Goal: Transaction & Acquisition: Download file/media

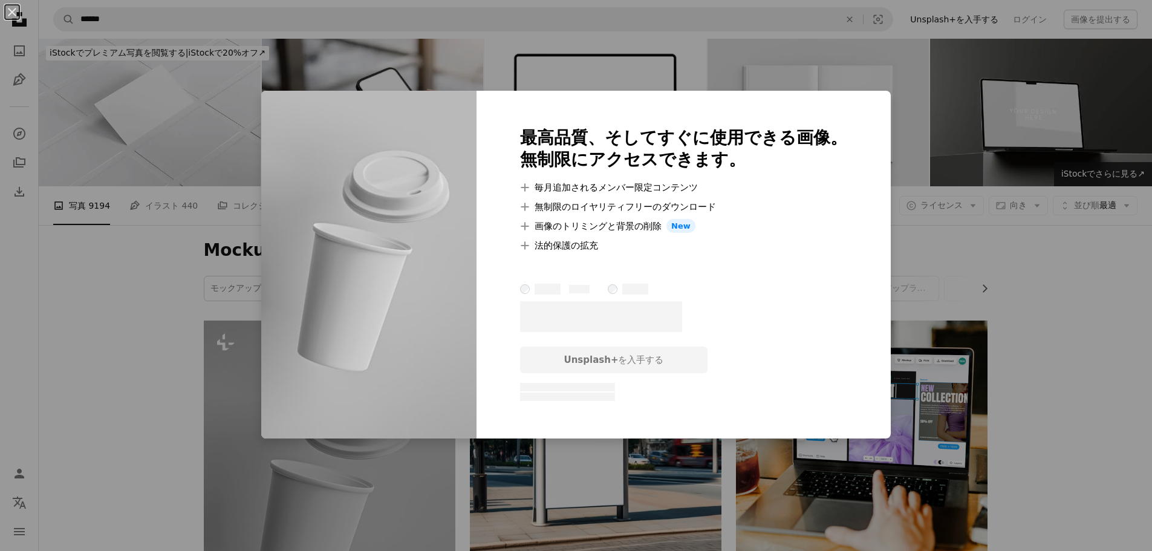
scroll to position [302, 0]
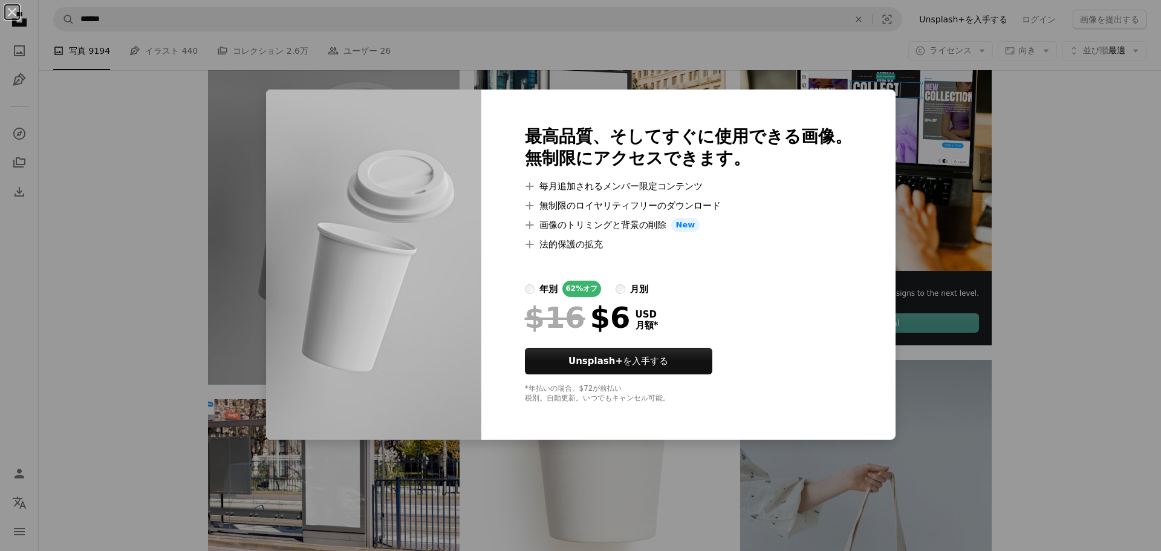
click at [201, 307] on div "An X shape 最高品質、そしてすぐに使用できる画像。 無制限にアクセスできます。 A plus sign 毎月追加されるメンバー限定コンテンツ A p…" at bounding box center [580, 275] width 1161 height 551
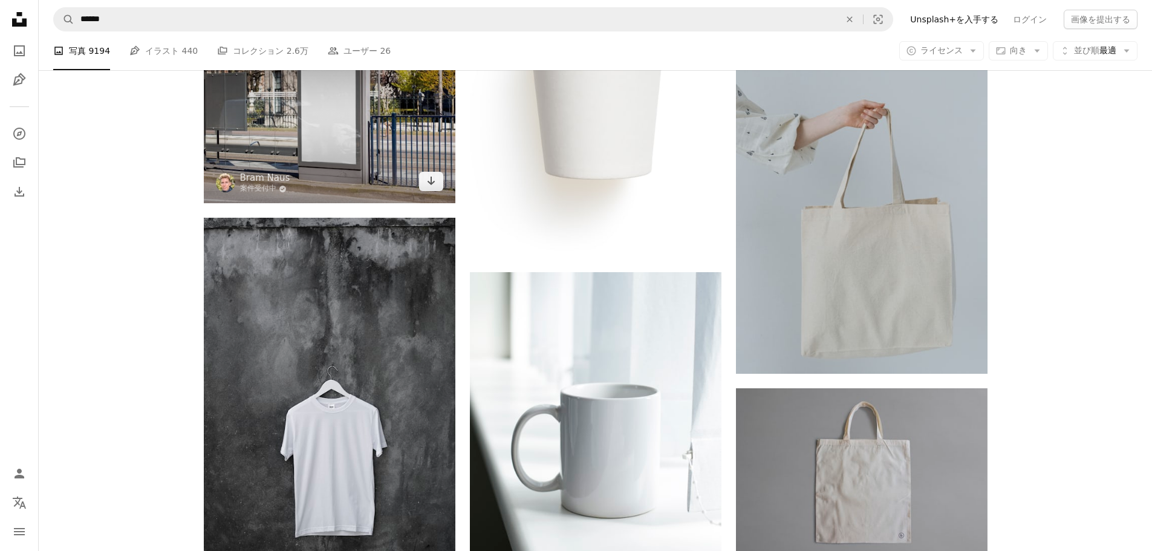
scroll to position [665, 0]
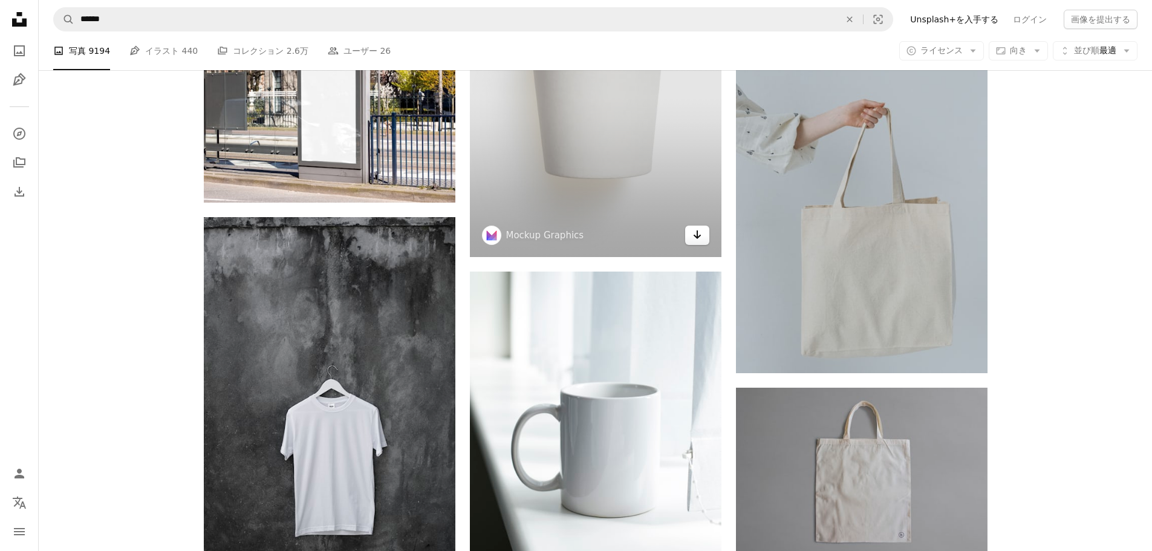
click at [701, 230] on icon "Arrow pointing down" at bounding box center [697, 234] width 10 height 15
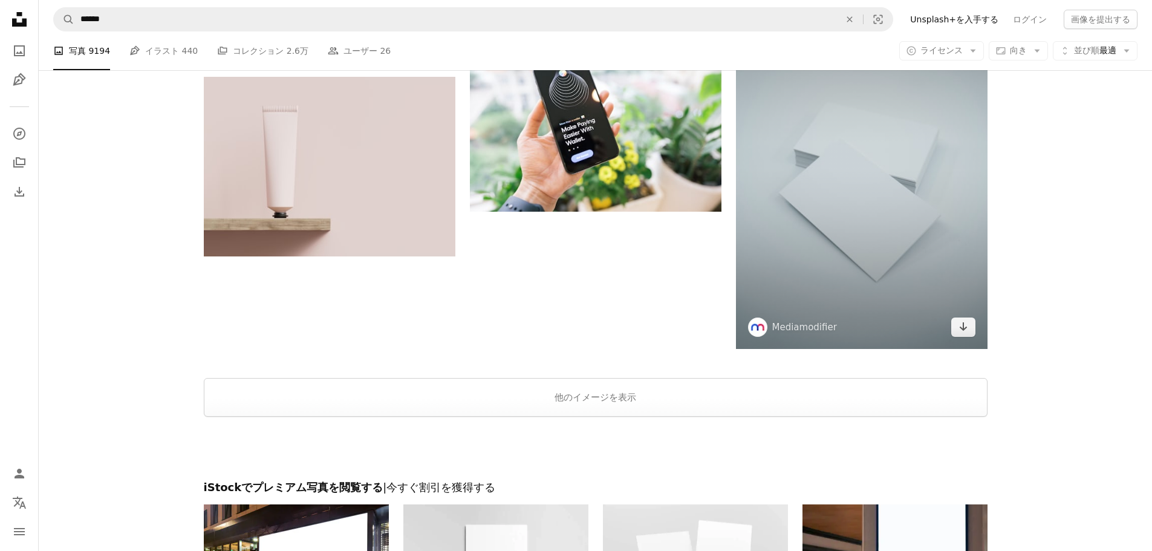
scroll to position [2056, 0]
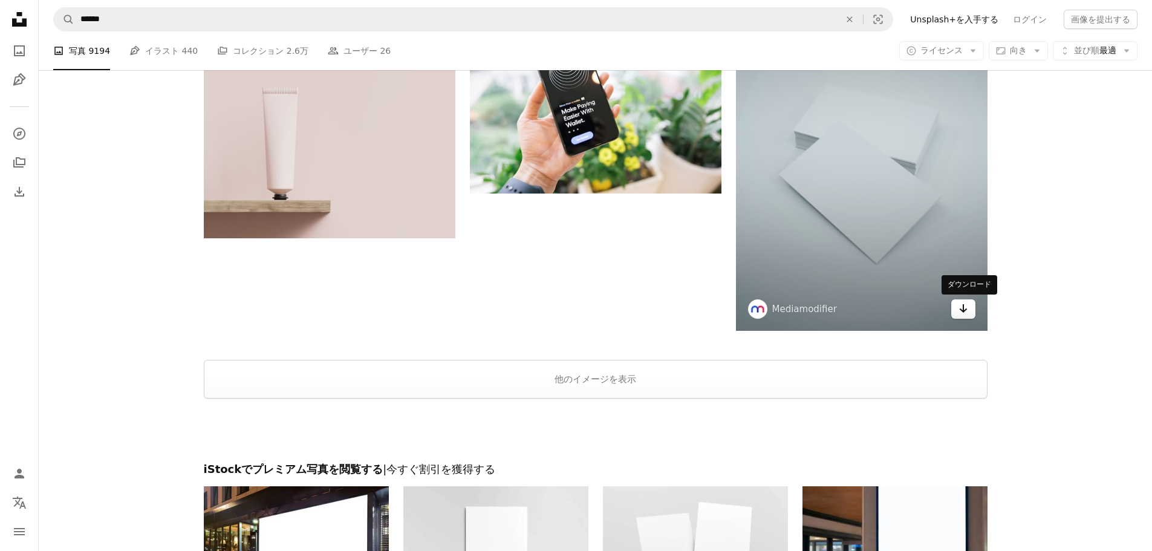
click at [969, 311] on link "Arrow pointing down" at bounding box center [963, 308] width 24 height 19
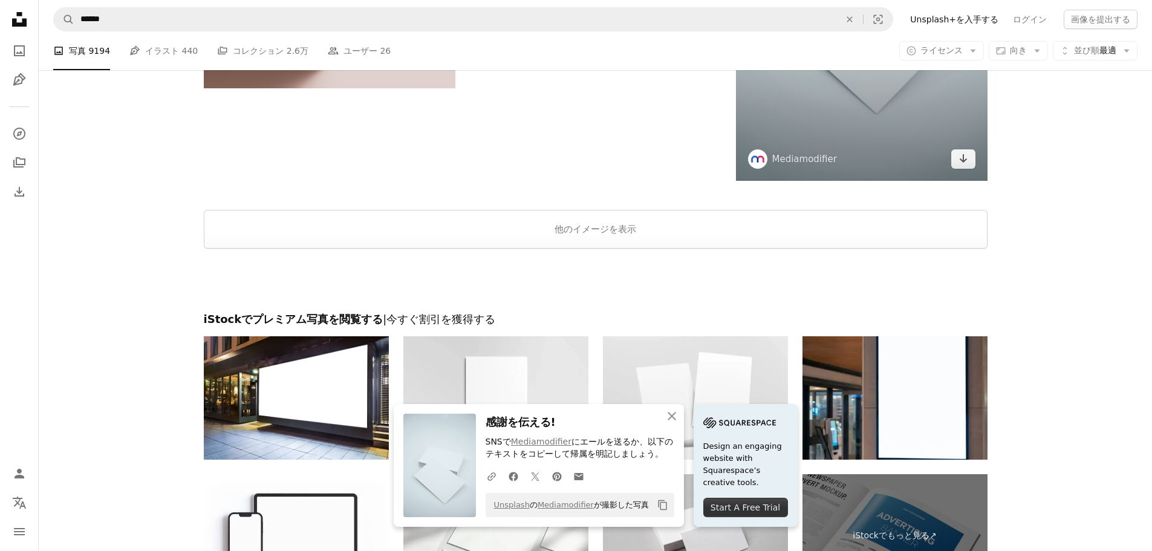
scroll to position [2150, 0]
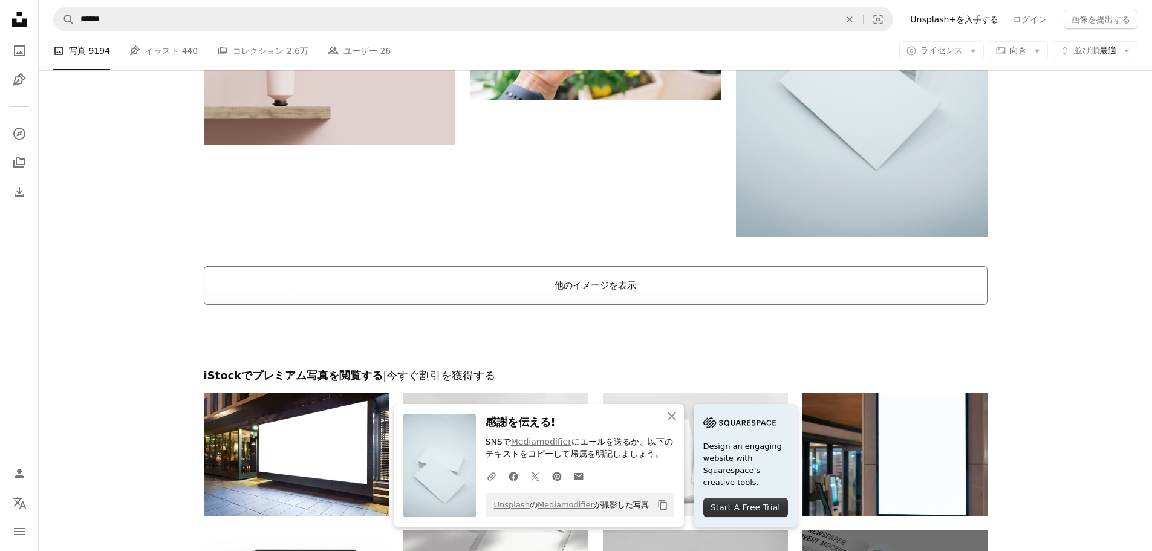
click at [596, 292] on button "他のイメージを表示" at bounding box center [596, 285] width 784 height 39
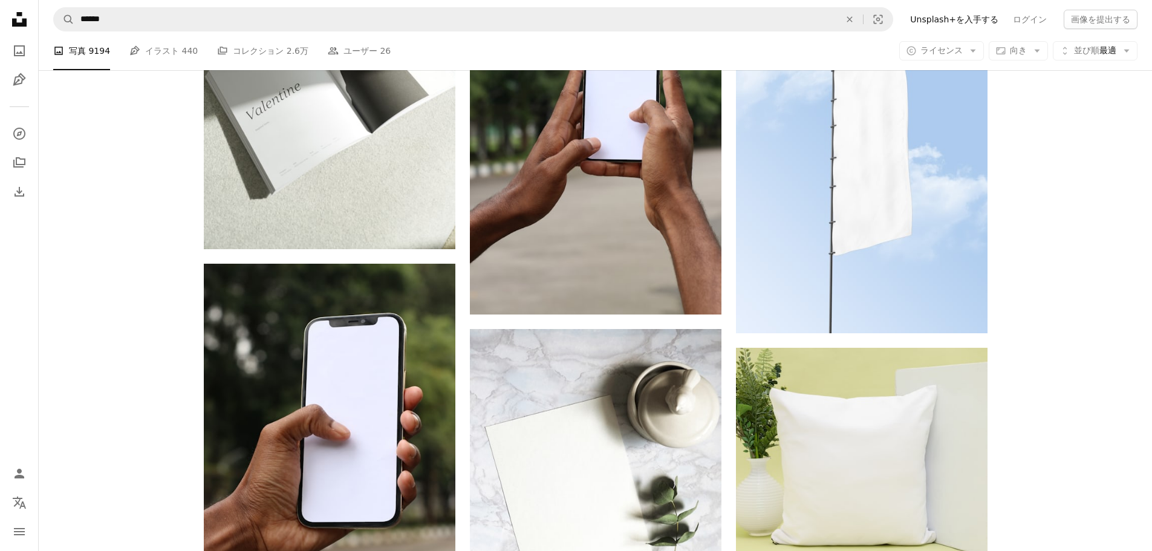
scroll to position [6382, 0]
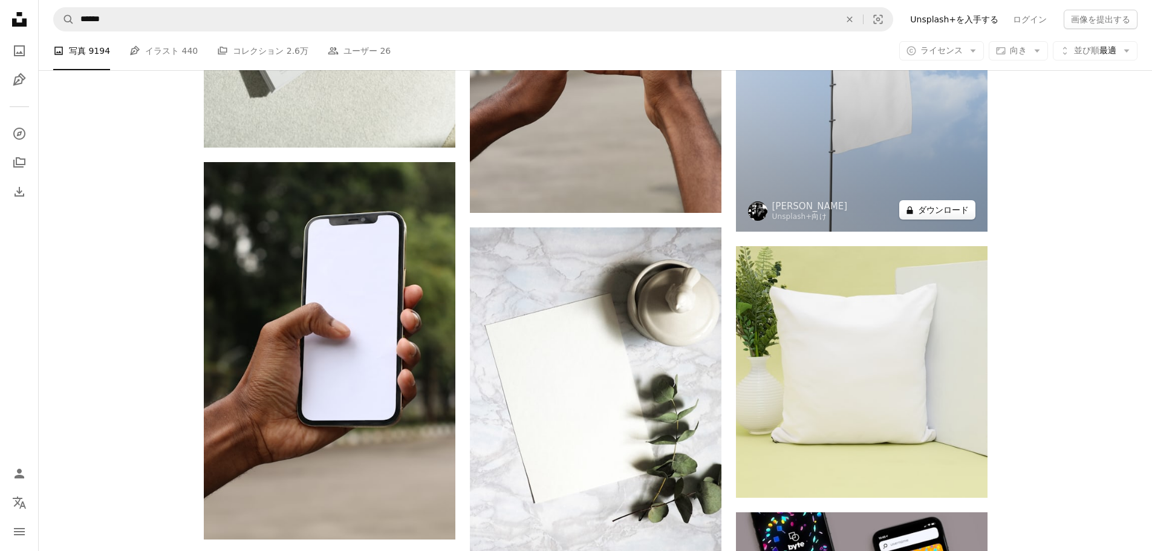
click at [945, 210] on button "A lock ダウンロード" at bounding box center [937, 209] width 76 height 19
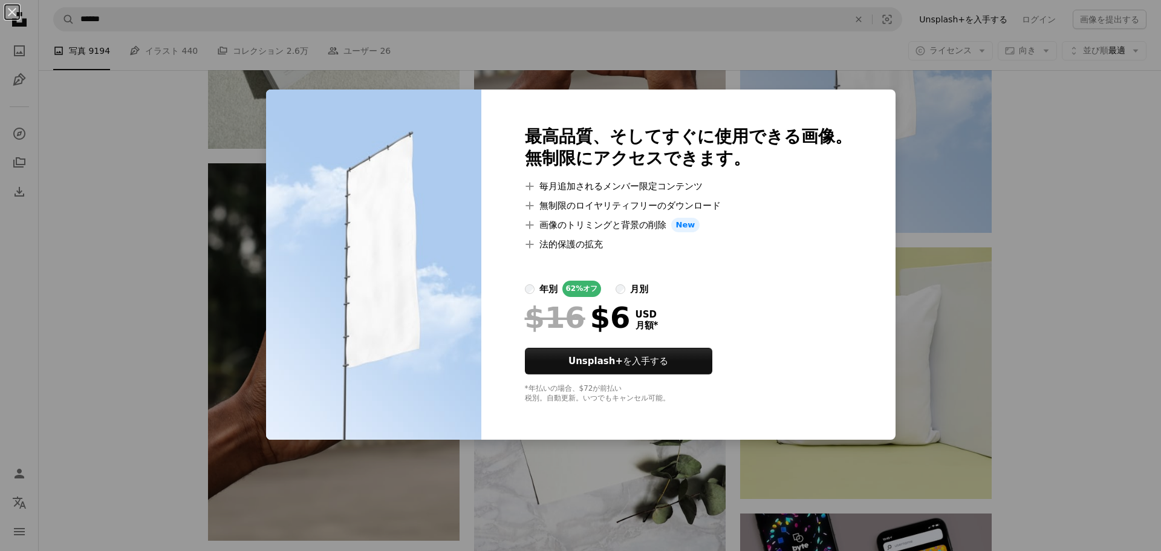
click at [963, 294] on div "An X shape 最高品質、そしてすぐに使用できる画像。 無制限にアクセスできます。 A plus sign 毎月追加されるメンバー限定コンテンツ A p…" at bounding box center [580, 275] width 1161 height 551
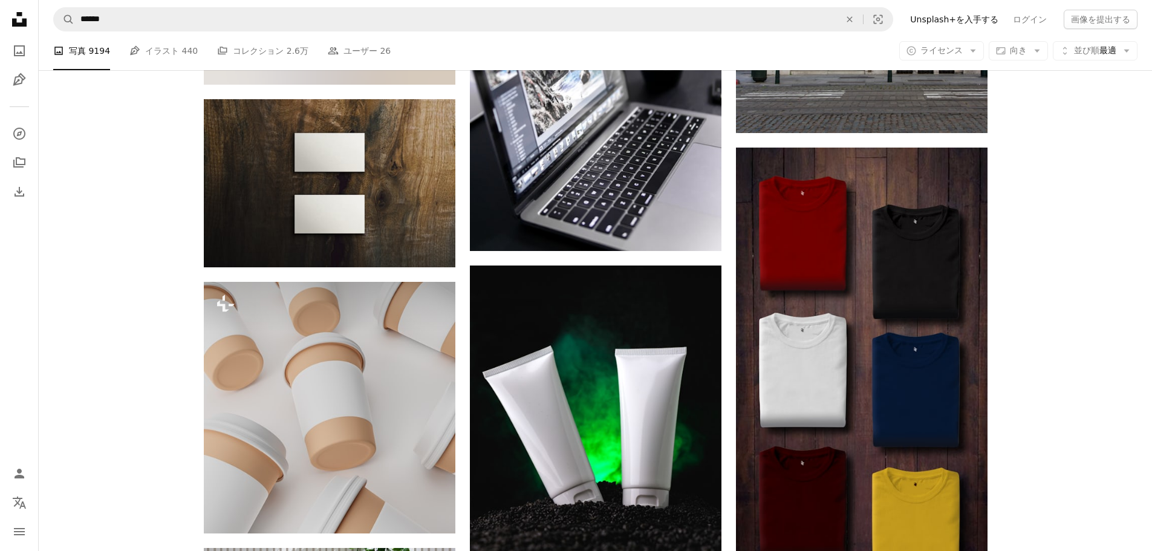
scroll to position [8801, 0]
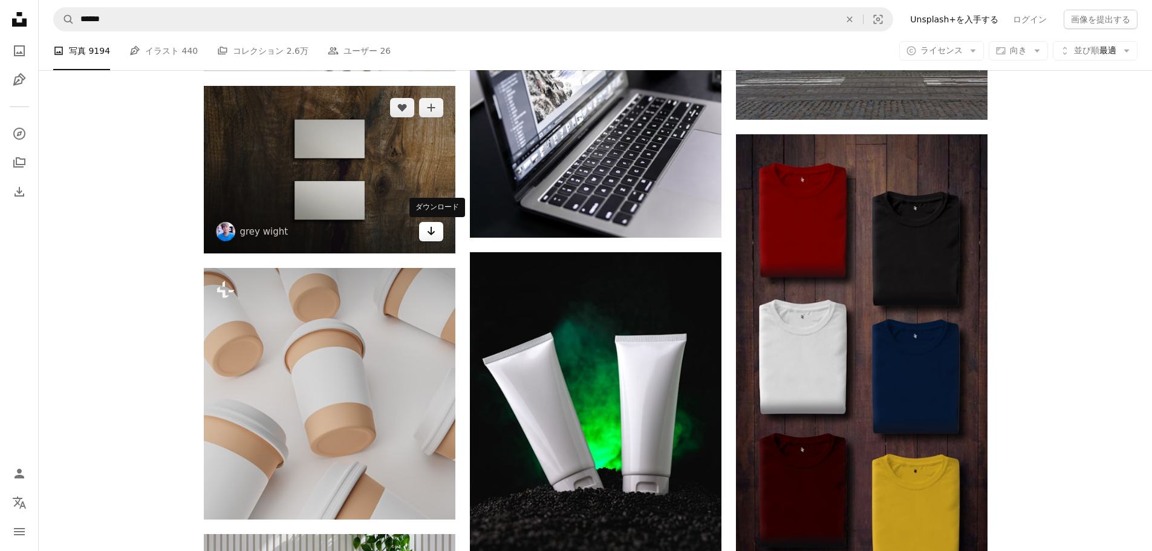
click at [432, 233] on icon "ダウンロード" at bounding box center [431, 231] width 8 height 8
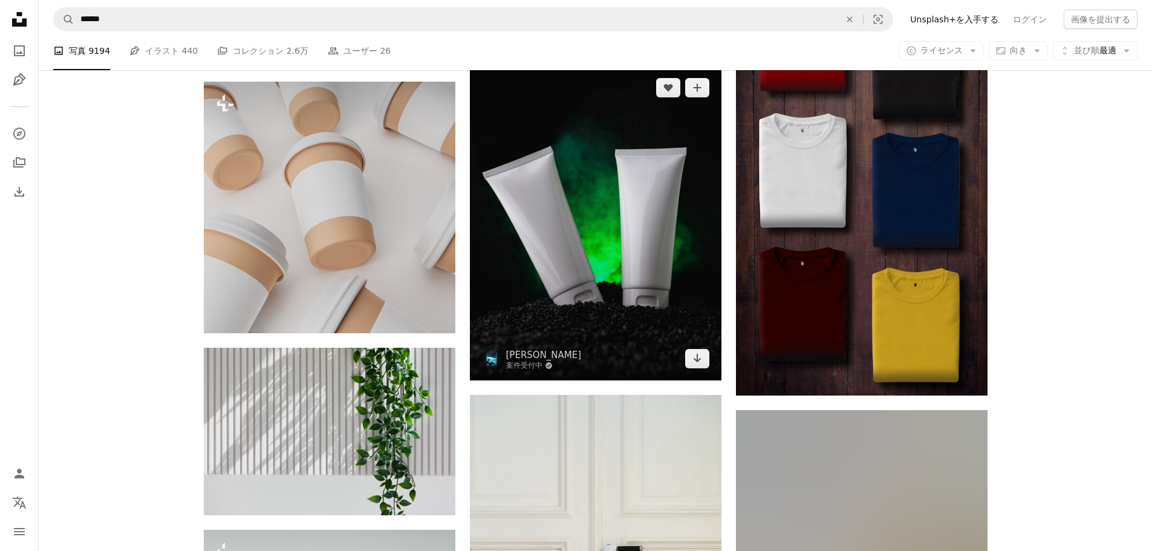
scroll to position [8983, 0]
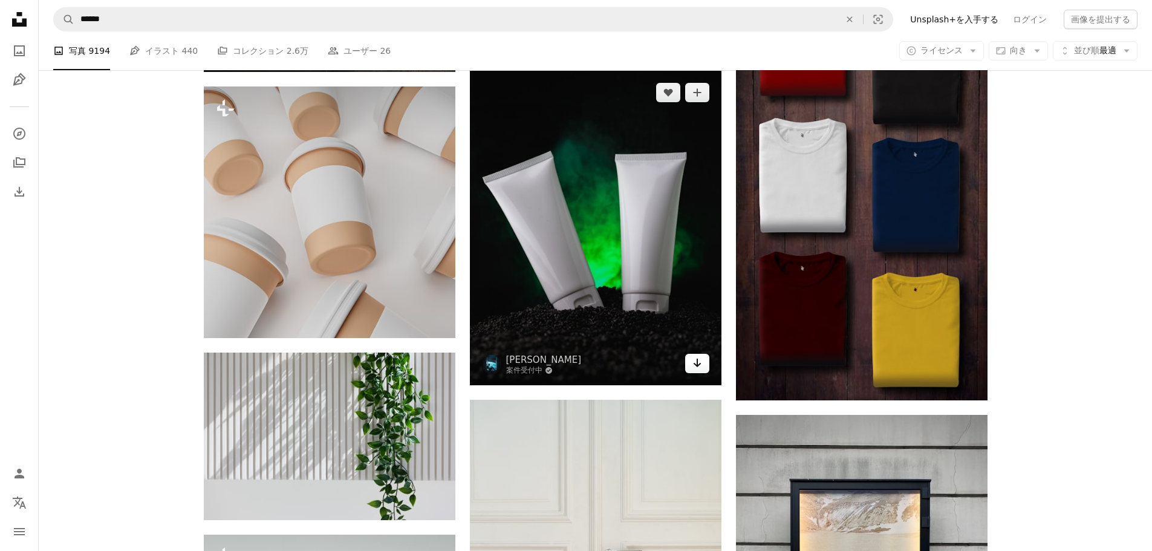
click at [698, 366] on icon "Arrow pointing down" at bounding box center [697, 363] width 10 height 15
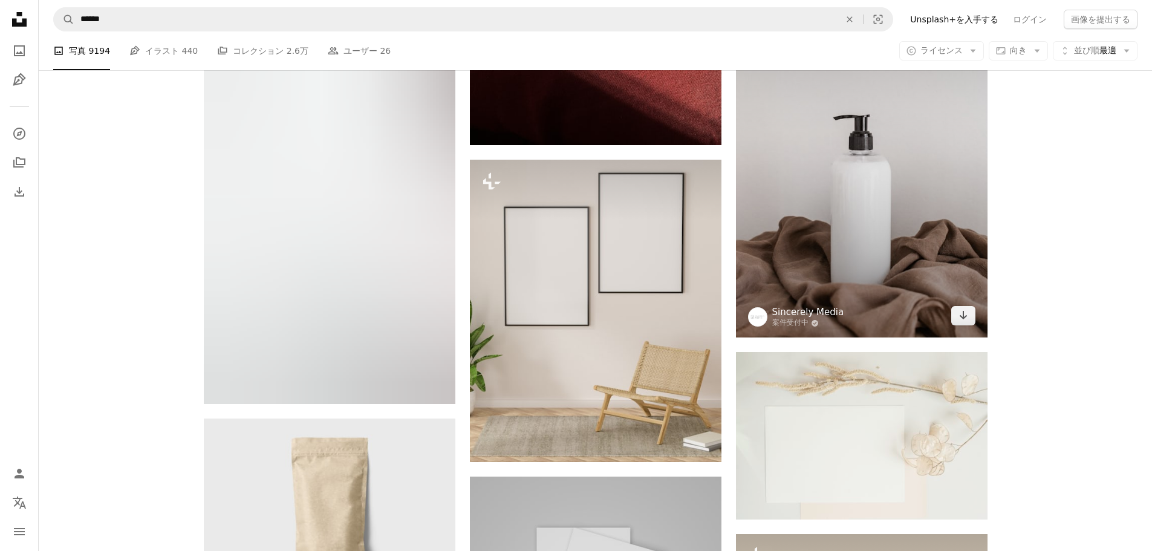
scroll to position [10978, 0]
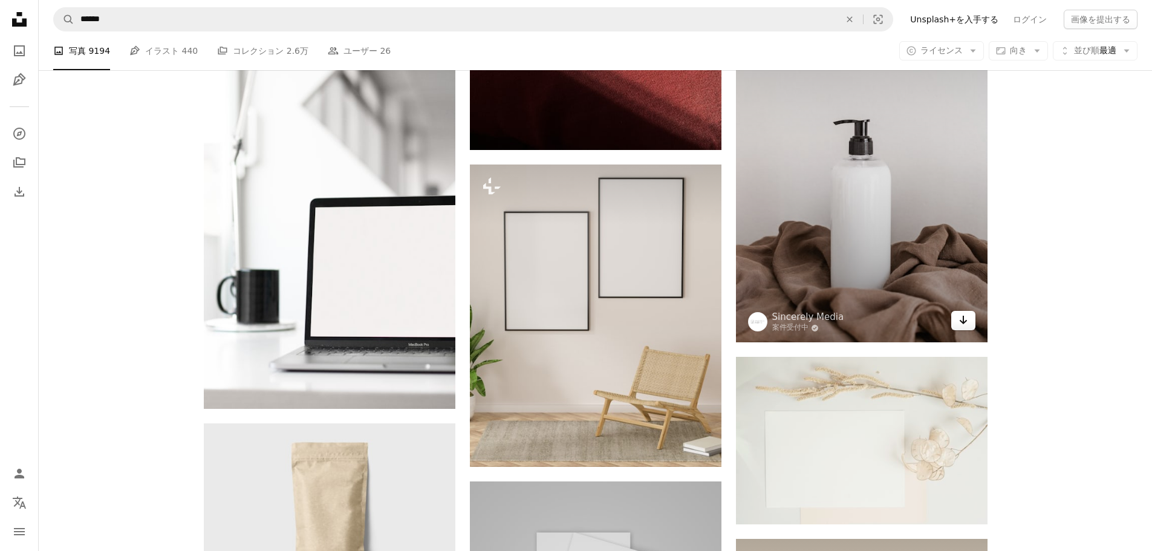
click at [966, 328] on link "Arrow pointing down" at bounding box center [963, 320] width 24 height 19
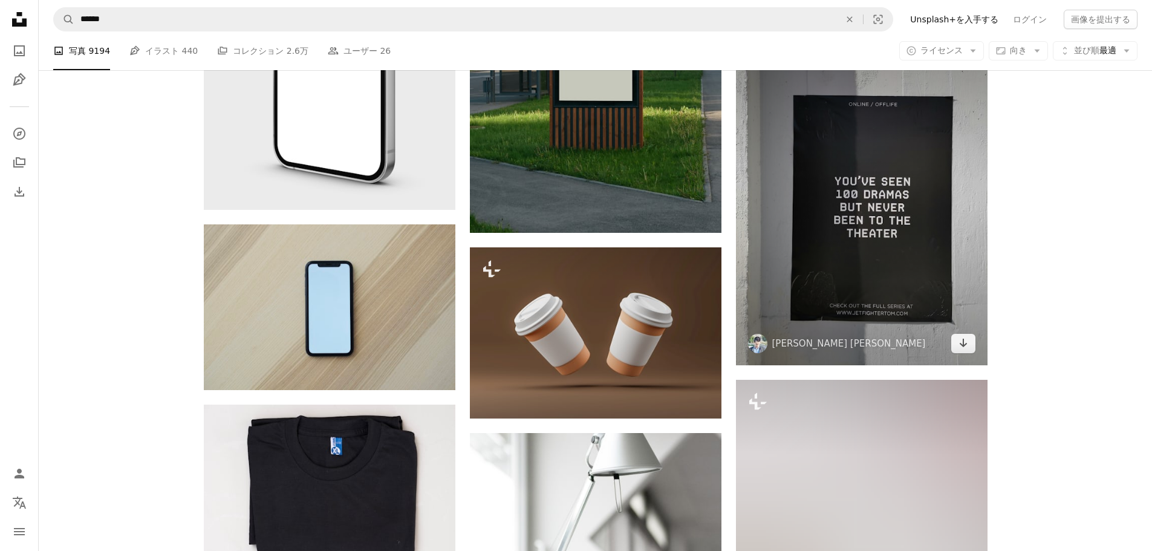
scroll to position [14243, 0]
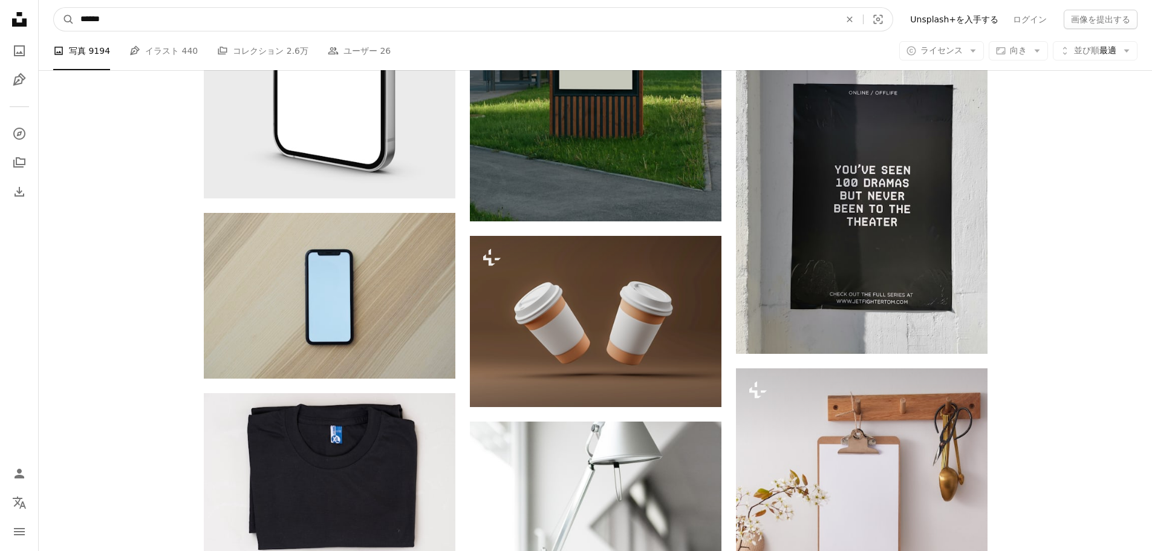
click at [77, 18] on input "******" at bounding box center [455, 19] width 762 height 23
type input "*********"
click button "A magnifying glass" at bounding box center [64, 19] width 21 height 23
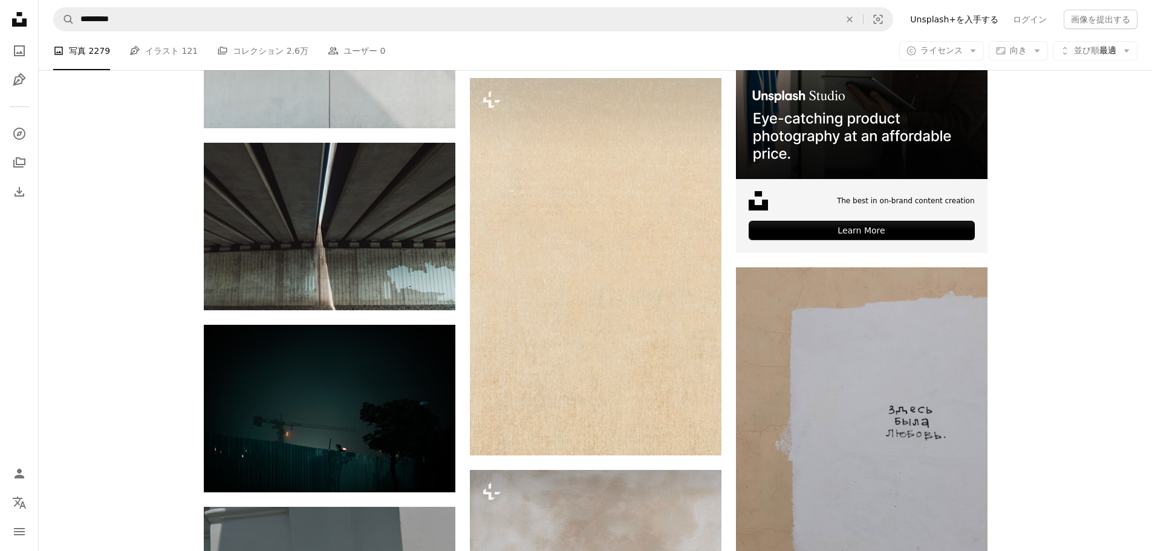
scroll to position [4233, 0]
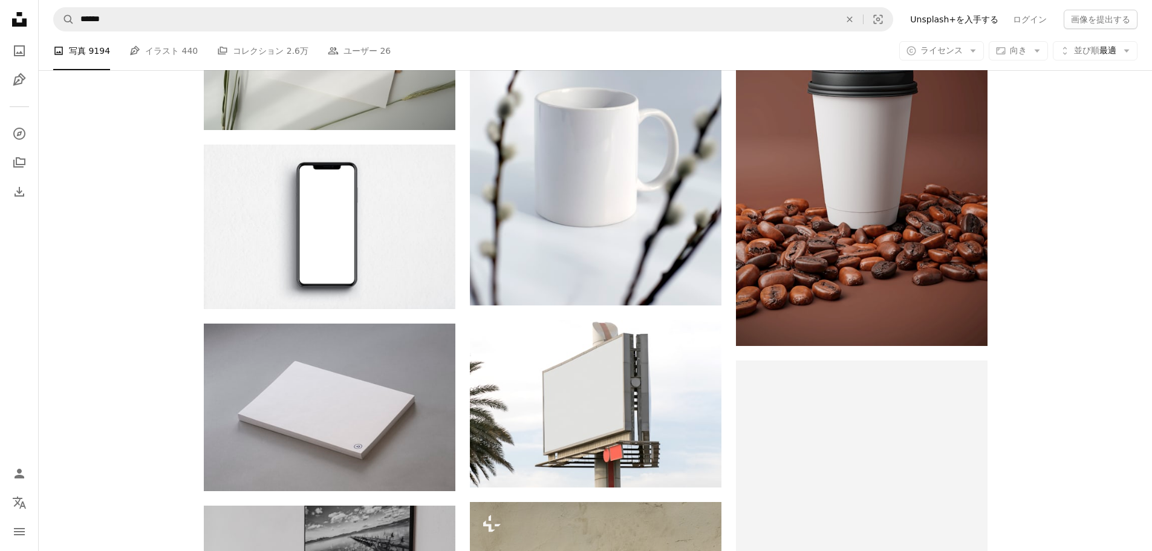
scroll to position [14243, 0]
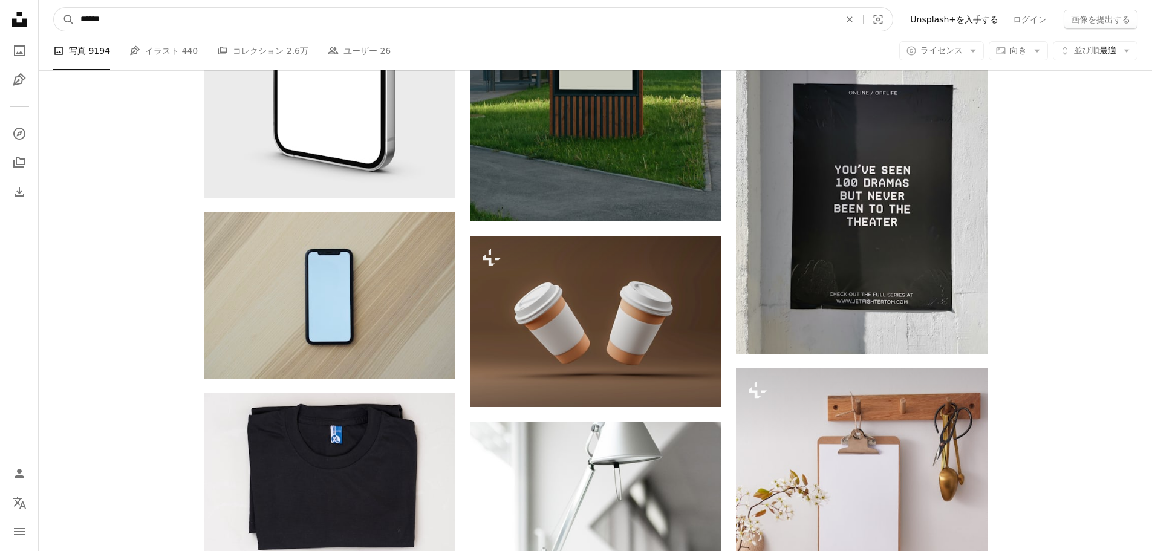
click at [77, 22] on input "******" at bounding box center [455, 19] width 762 height 23
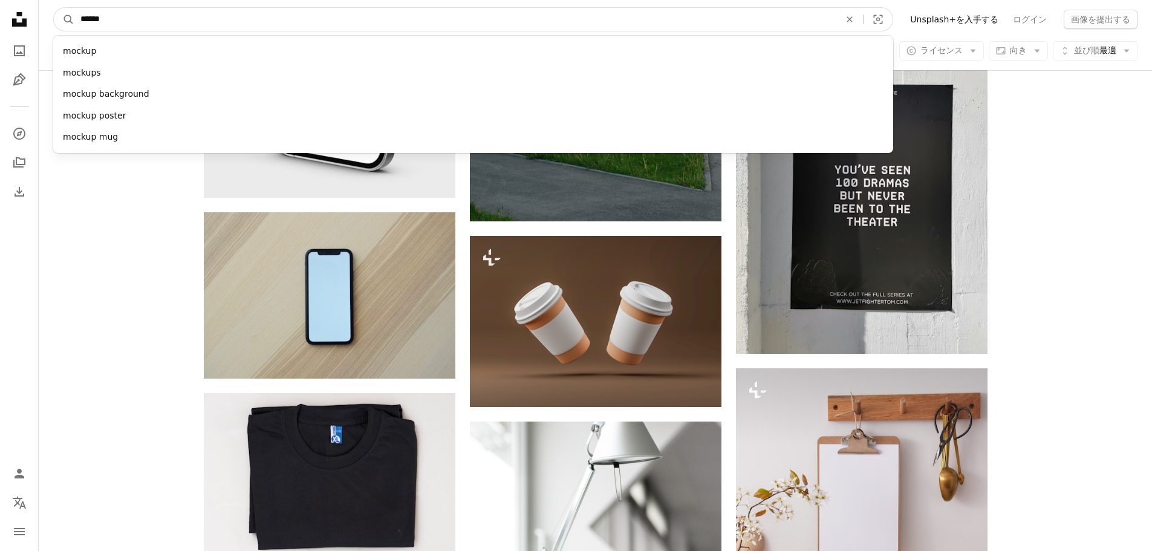
paste input "*********"
type input "**********"
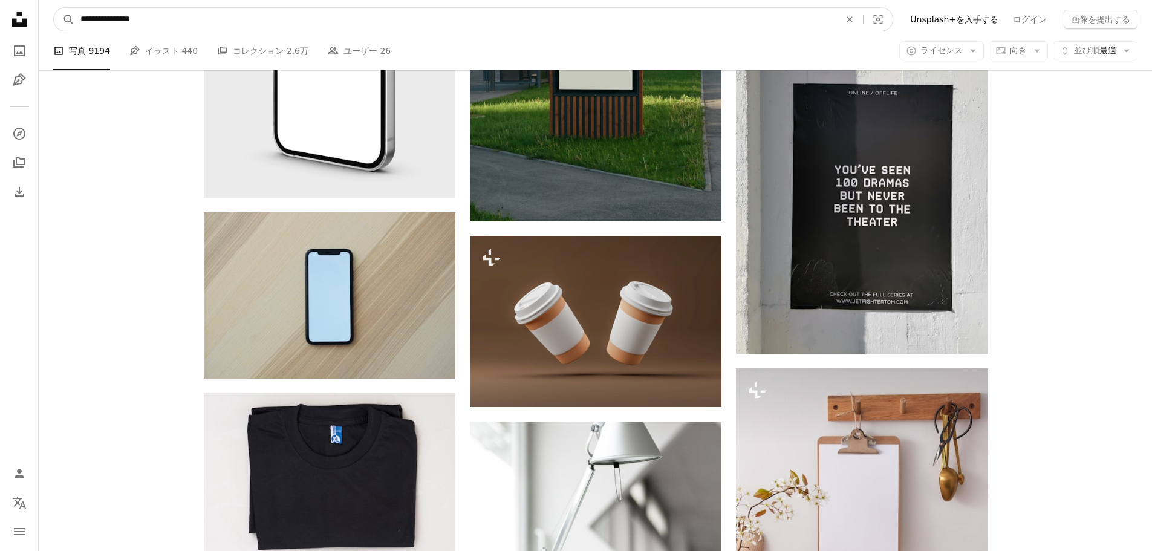
click button "A magnifying glass" at bounding box center [64, 19] width 21 height 23
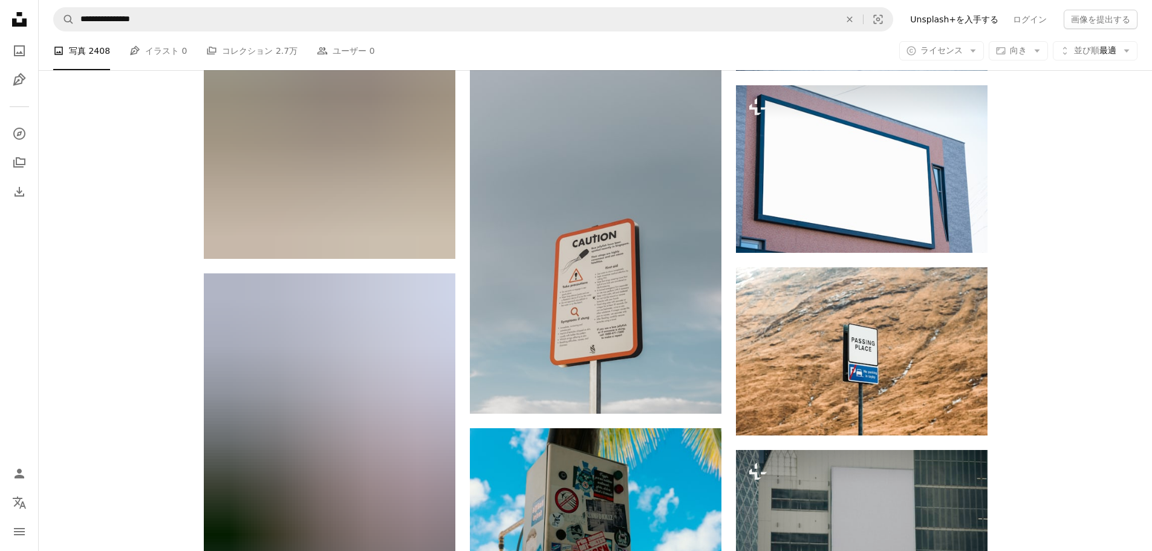
scroll to position [13726, 0]
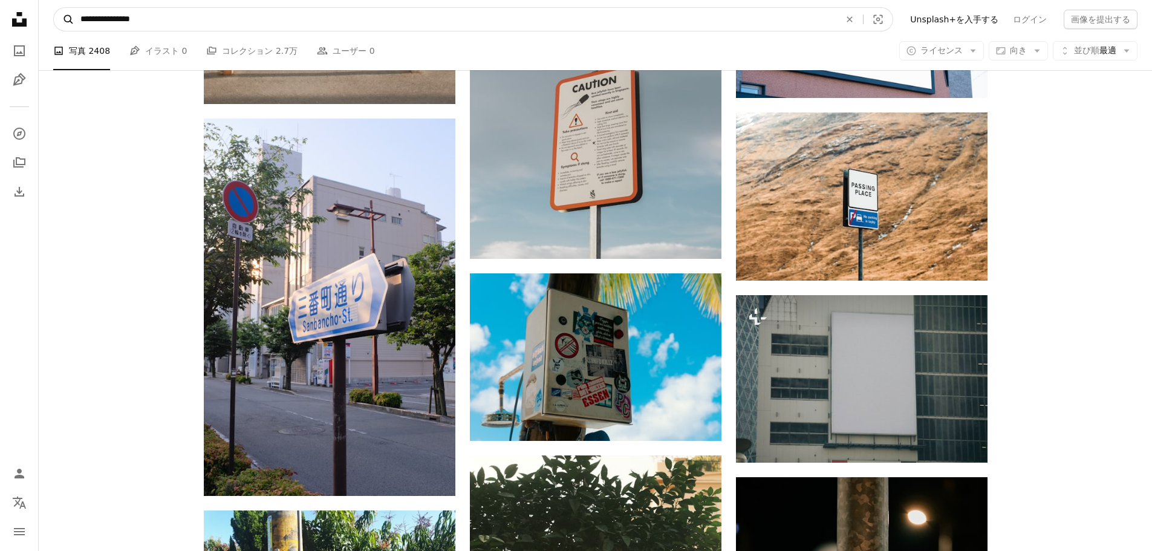
drag, startPoint x: 181, startPoint y: 24, endPoint x: 69, endPoint y: 20, distance: 111.9
click at [69, 20] on form "**********" at bounding box center [473, 19] width 840 height 24
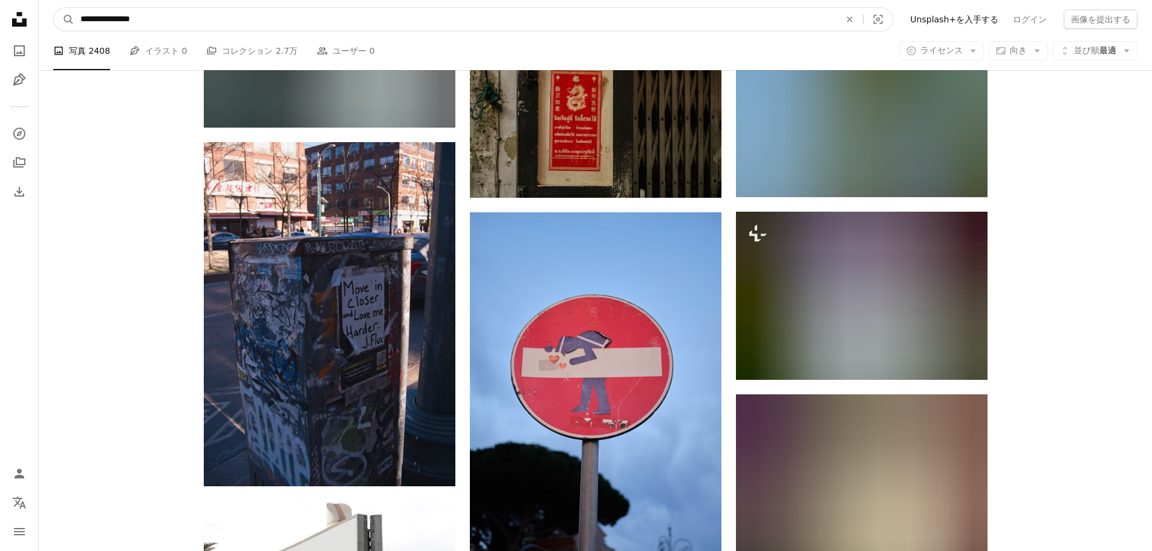
scroll to position [14936, 0]
